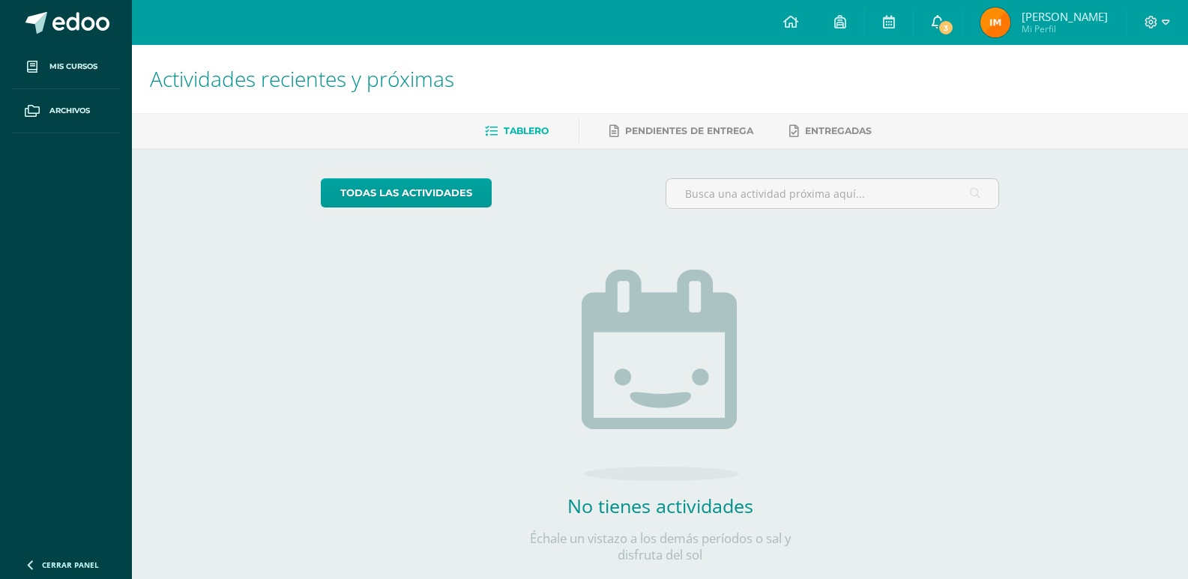
click at [943, 26] on icon at bounding box center [937, 21] width 12 height 13
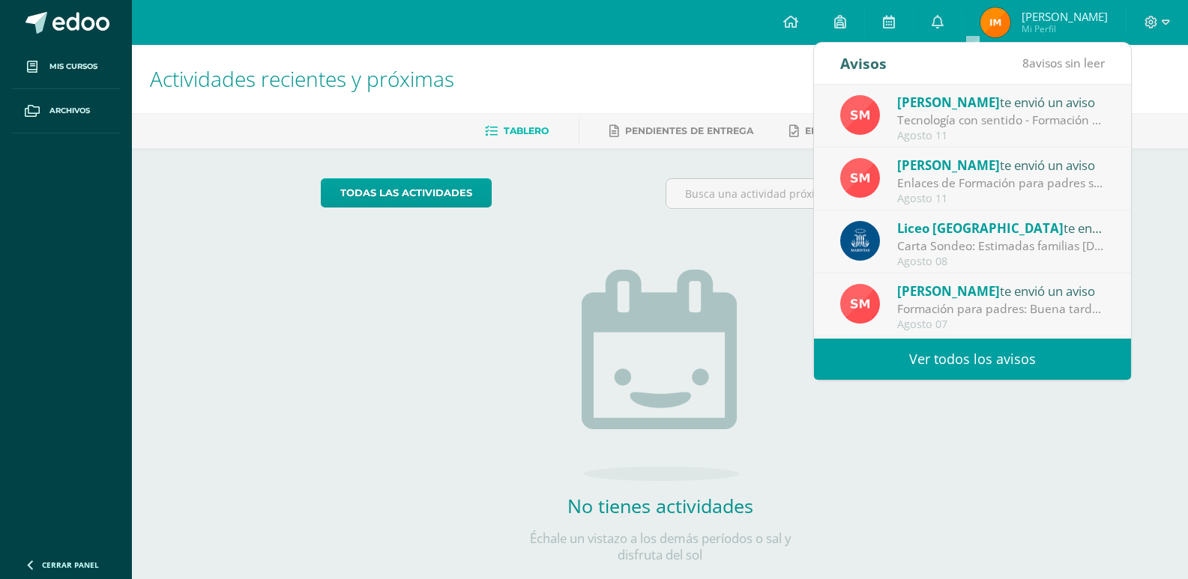
click at [1060, 123] on div "Tecnología con sentido - Formación para padres: Buena tarde estimadas familias.…" at bounding box center [1001, 120] width 208 height 17
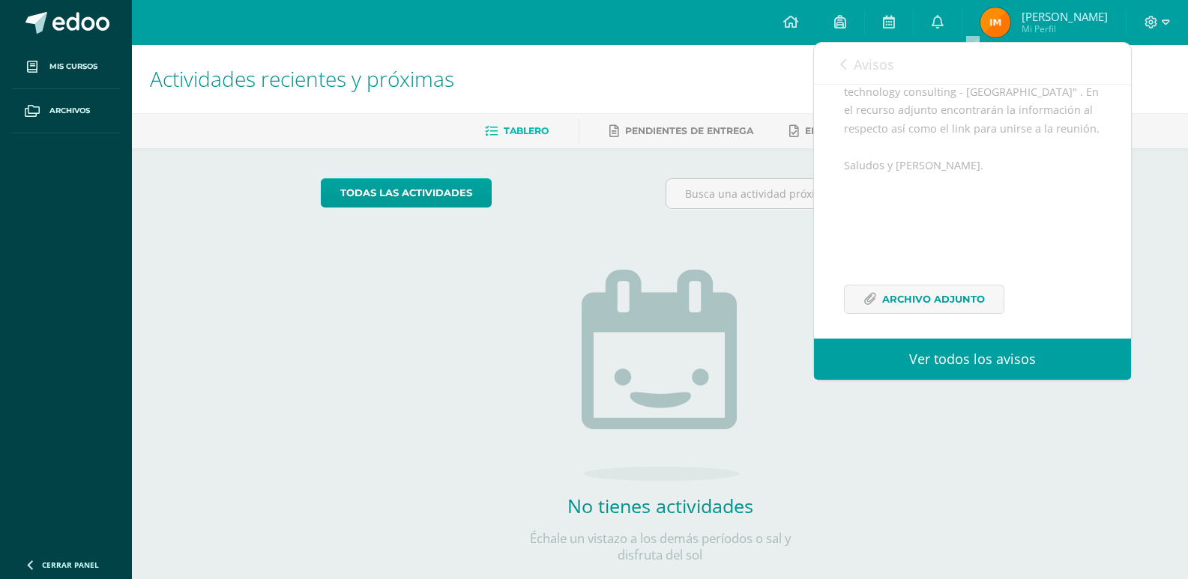
scroll to position [274, 0]
click at [874, 55] on span "Avisos" at bounding box center [874, 64] width 40 height 18
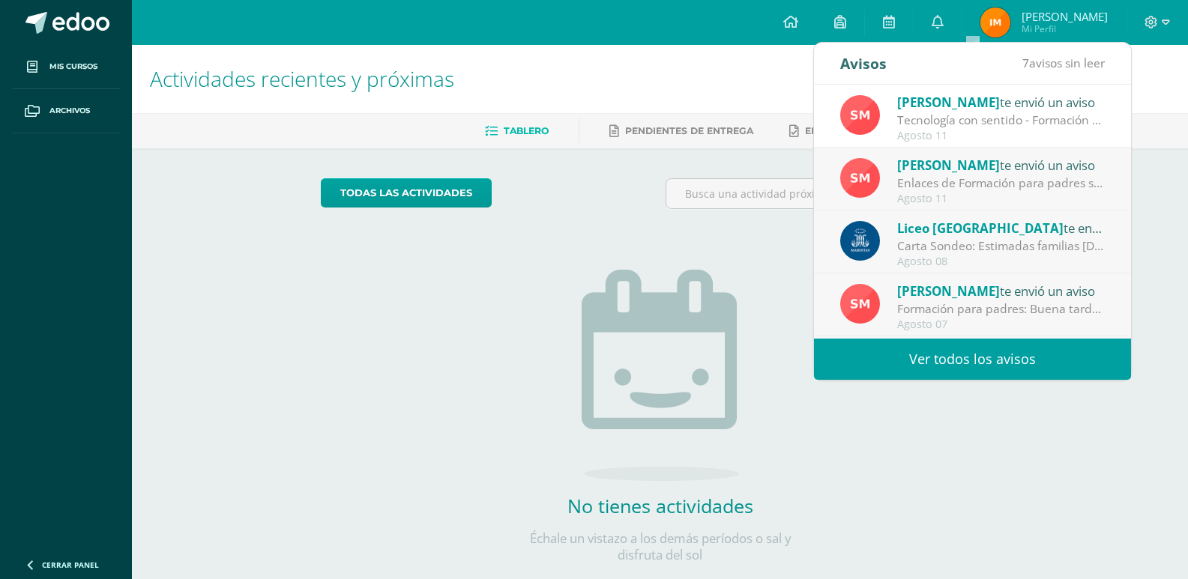
click at [1040, 178] on div "Enlaces de Formación para padres sobre seguridad en el Uso del Ipad: Buena tard…" at bounding box center [1001, 183] width 208 height 17
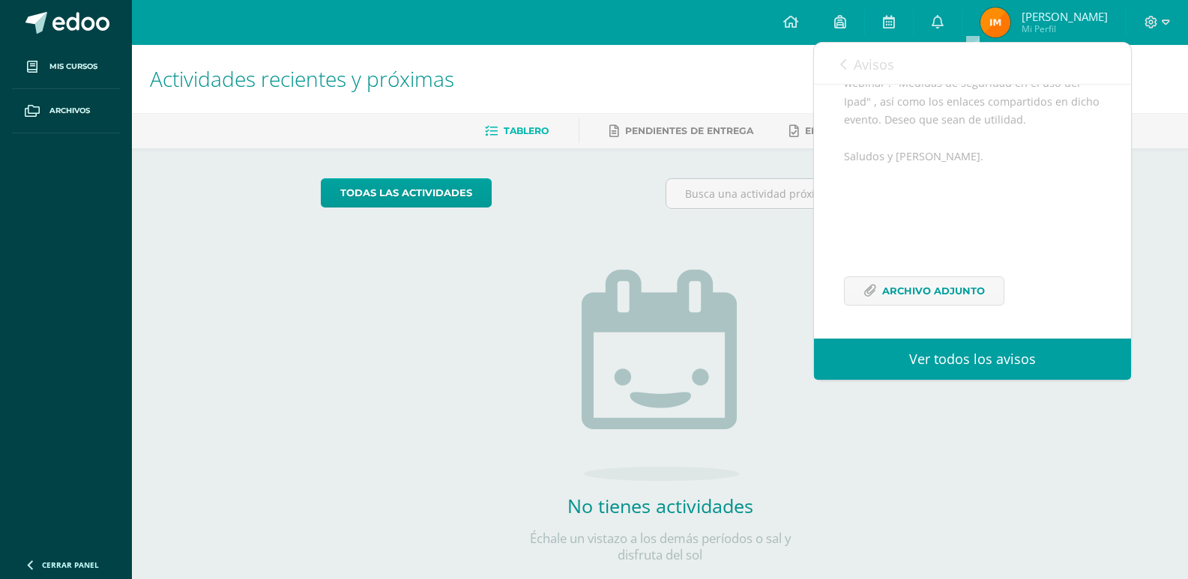
scroll to position [256, 0]
click at [837, 72] on div "Avisos 6 avisos sin leer Avisos" at bounding box center [972, 64] width 317 height 42
click at [851, 56] on link "Avisos" at bounding box center [867, 64] width 54 height 43
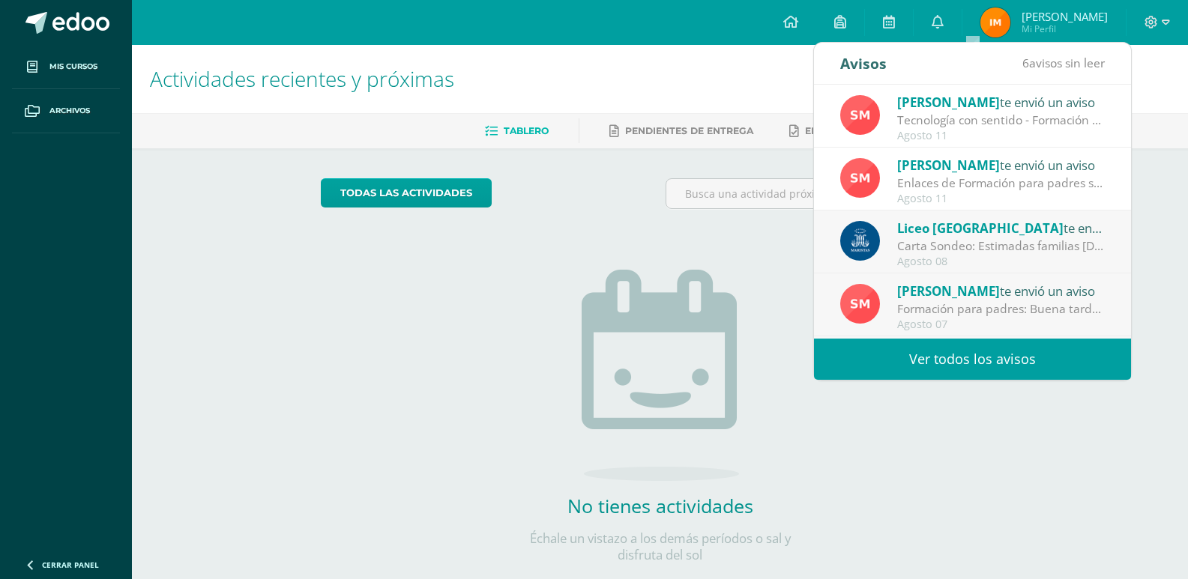
scroll to position [55, 0]
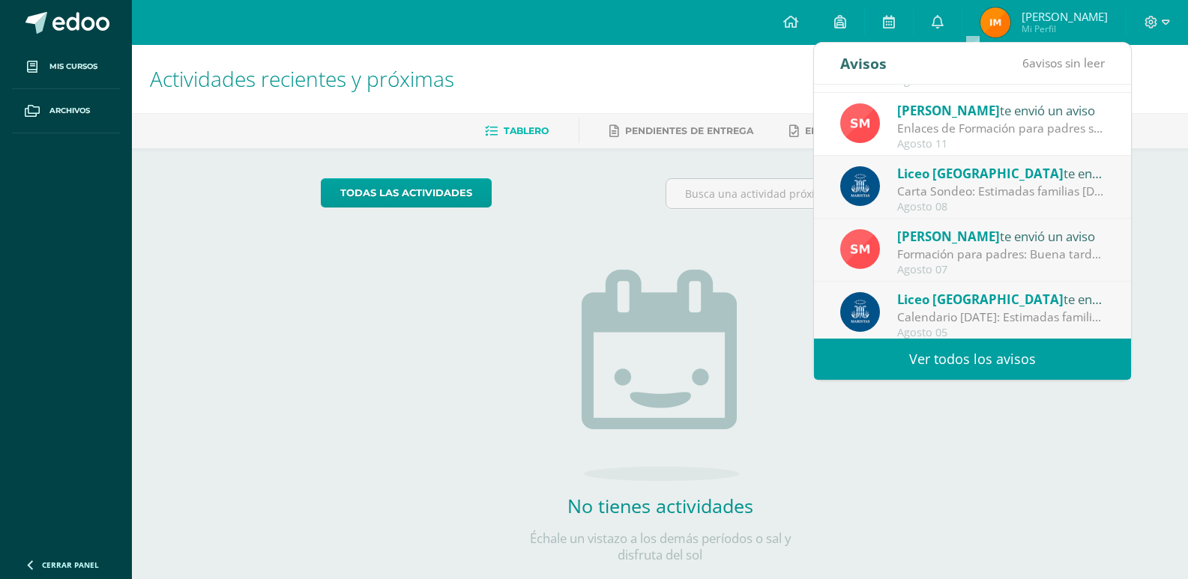
click at [1033, 184] on div "Carta Sondeo: Estimadas familias [DEMOGRAPHIC_DATA] les compartimos una importa…" at bounding box center [1001, 191] width 208 height 17
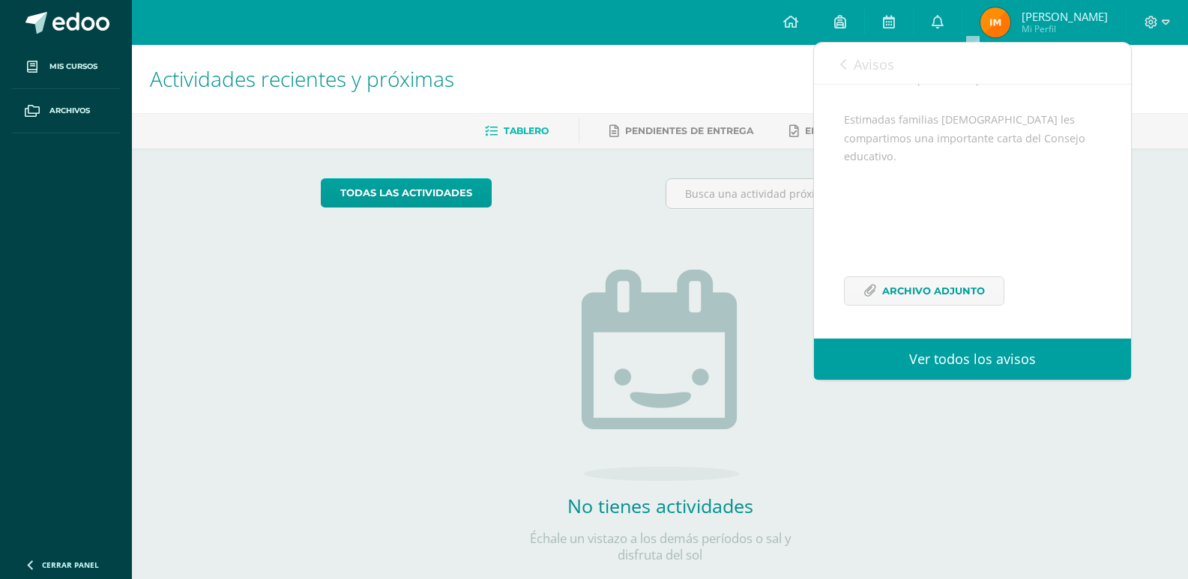
scroll to position [127, 0]
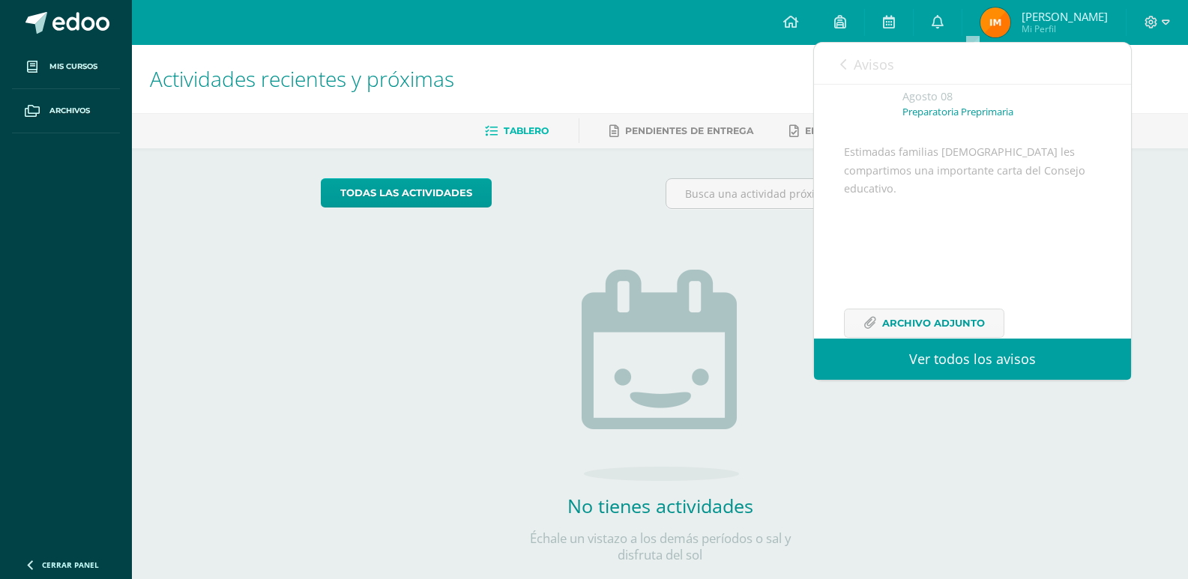
drag, startPoint x: 1102, startPoint y: 214, endPoint x: 1115, endPoint y: 214, distance: 13.5
click at [1102, 215] on div "Liceo [GEOGRAPHIC_DATA] te envió un aviso: [PERSON_NAME] [DATE] Preparatoria Pr…" at bounding box center [972, 189] width 317 height 363
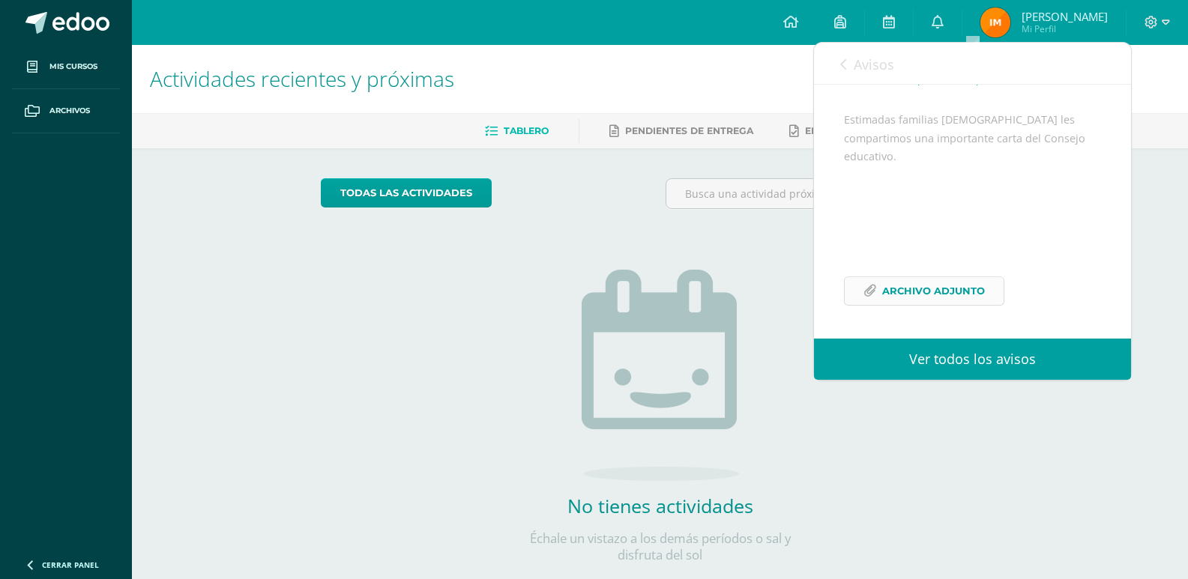
click at [960, 278] on span "Archivo Adjunto" at bounding box center [933, 291] width 103 height 28
